Goal: Information Seeking & Learning: Learn about a topic

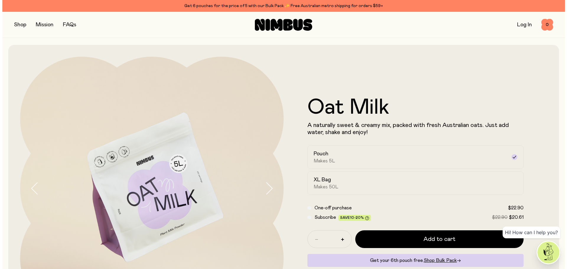
scroll to position [59, 0]
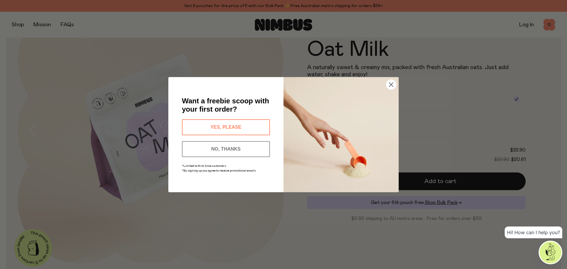
click at [236, 147] on button "NO, THANKS" at bounding box center [226, 149] width 88 height 16
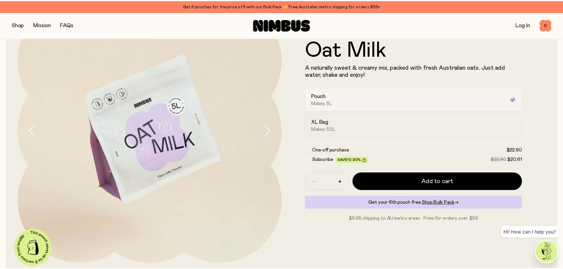
scroll to position [58, 0]
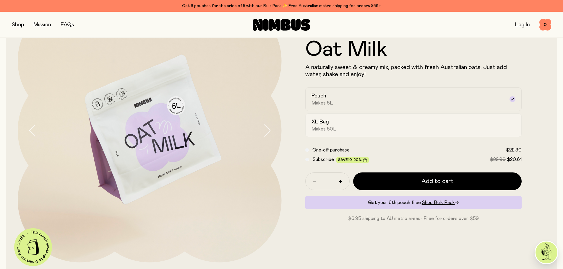
click at [374, 119] on div "XL Bag Makes 50L" at bounding box center [407, 125] width 193 height 14
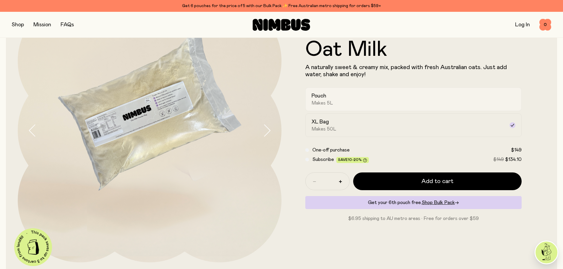
click at [361, 100] on div "Pouch Makes 5L" at bounding box center [407, 99] width 193 height 14
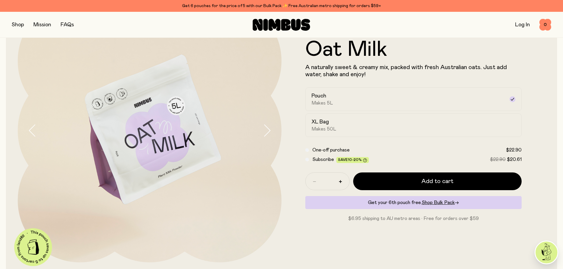
click at [16, 26] on button "button" at bounding box center [18, 25] width 12 height 8
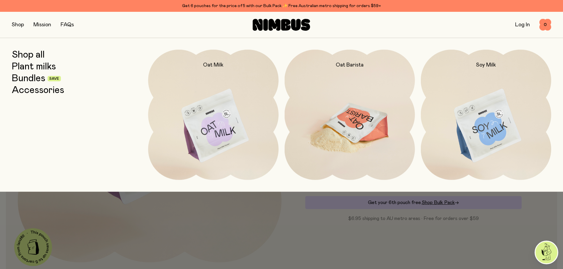
click at [344, 126] on img at bounding box center [349, 126] width 130 height 153
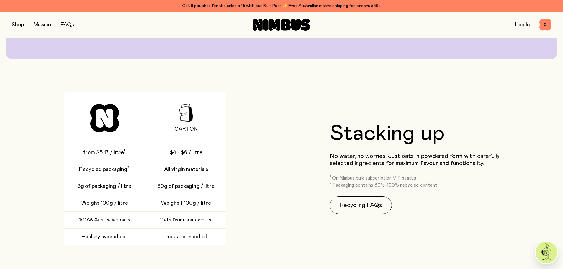
scroll to position [945, 0]
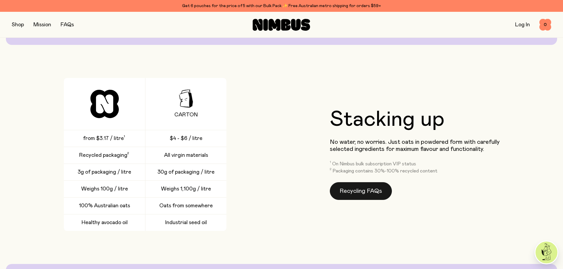
click at [350, 193] on link "Recycling FAQs" at bounding box center [361, 191] width 62 height 18
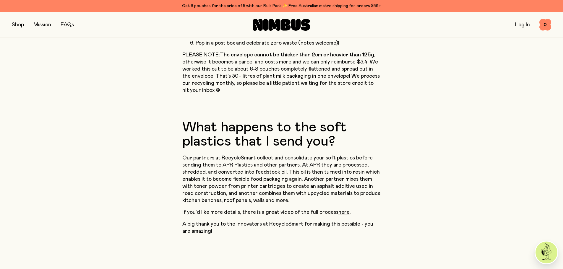
scroll to position [236, 0]
